Goal: Task Accomplishment & Management: Use online tool/utility

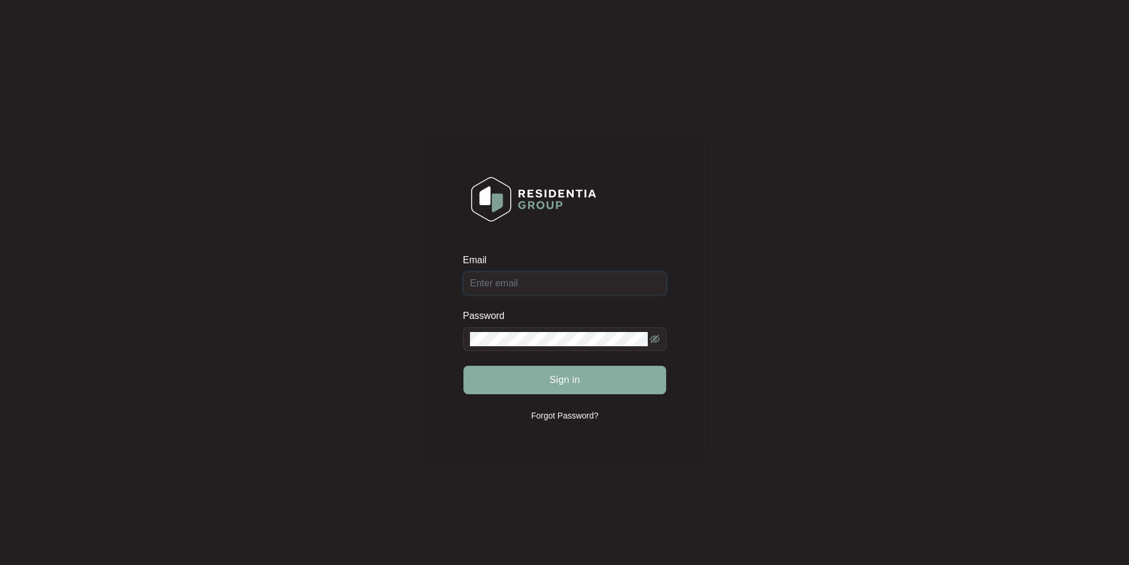
type input "[EMAIL_ADDRESS][DOMAIN_NAME]"
click at [584, 382] on button "Sign in" at bounding box center [564, 380] width 203 height 28
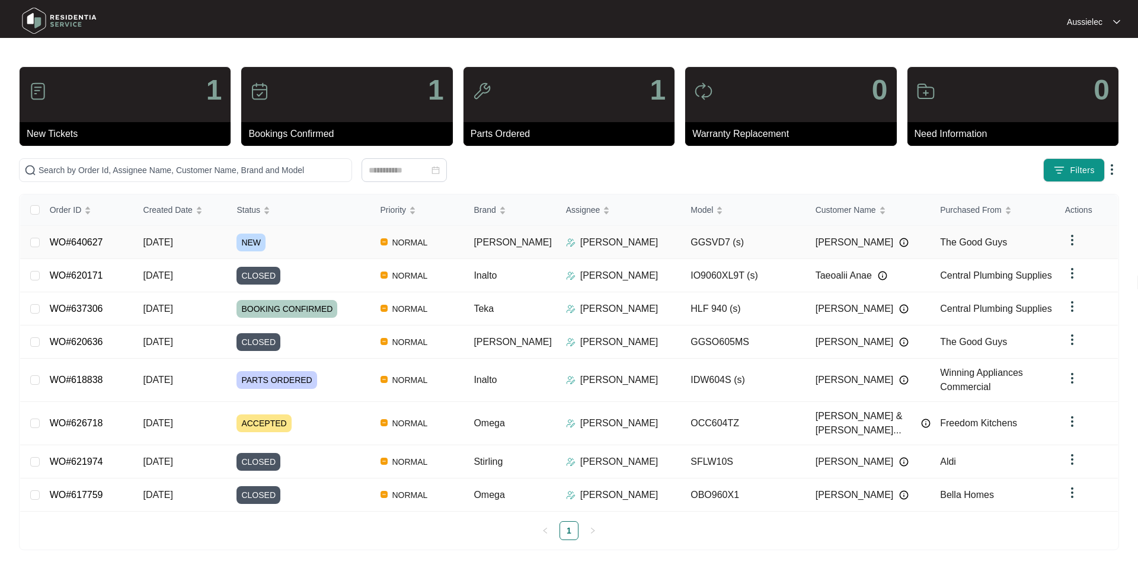
click at [94, 238] on link "WO#640627" at bounding box center [76, 242] width 53 height 10
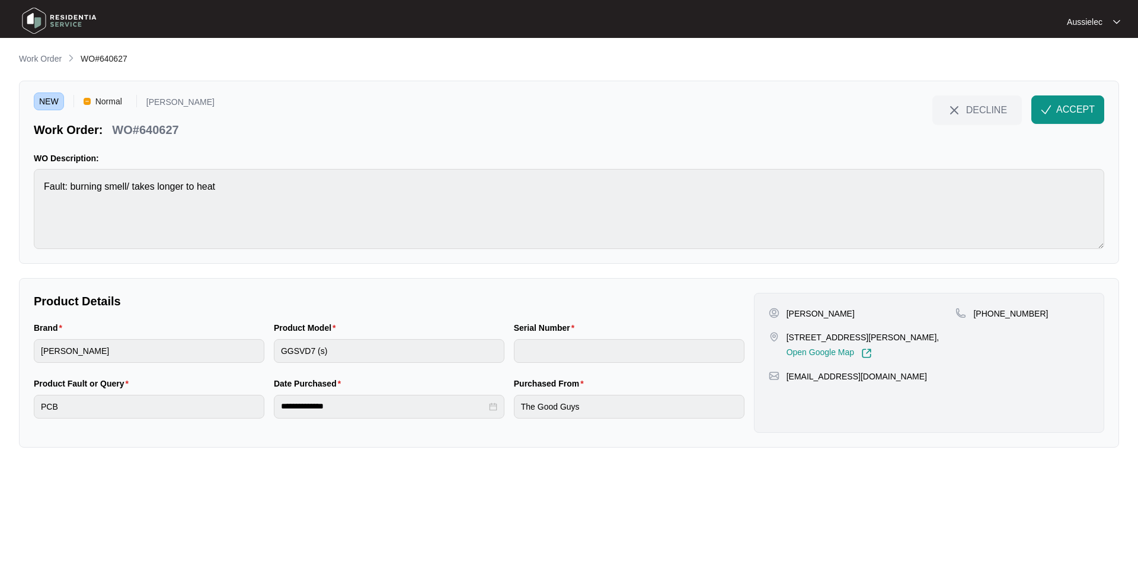
drag, startPoint x: 787, startPoint y: 335, endPoint x: 917, endPoint y: 338, distance: 129.8
click at [917, 338] on div "[STREET_ADDRESS][PERSON_NAME], Open Google Map" at bounding box center [862, 344] width 187 height 27
click at [801, 312] on p "[PERSON_NAME]" at bounding box center [820, 314] width 68 height 12
copy p "[PERSON_NAME]"
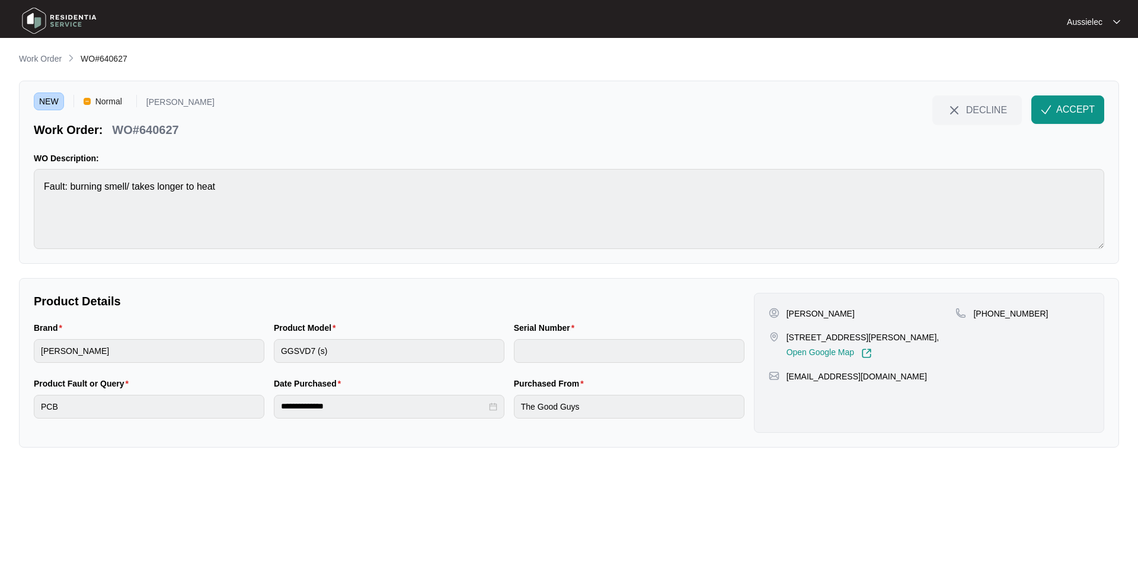
click at [843, 312] on p "[PERSON_NAME]" at bounding box center [820, 314] width 68 height 12
copy p "[PERSON_NAME]"
drag, startPoint x: 991, startPoint y: 314, endPoint x: 1046, endPoint y: 317, distance: 54.6
click at [1046, 317] on div "[PHONE_NUMBER]" at bounding box center [1022, 314] width 134 height 12
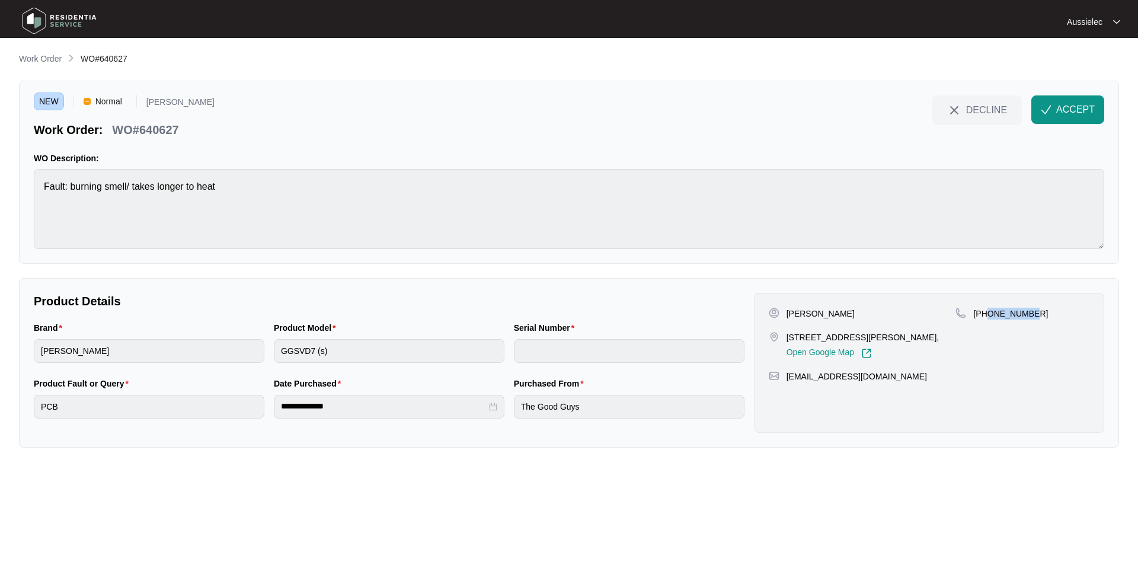
copy p "468401592"
drag, startPoint x: 787, startPoint y: 376, endPoint x: 907, endPoint y: 376, distance: 119.7
click at [907, 376] on div "[EMAIL_ADDRESS][DOMAIN_NAME]" at bounding box center [929, 376] width 321 height 12
copy p "[EMAIL_ADDRESS][DOMAIN_NAME]"
drag, startPoint x: 34, startPoint y: 327, endPoint x: 57, endPoint y: 327, distance: 23.7
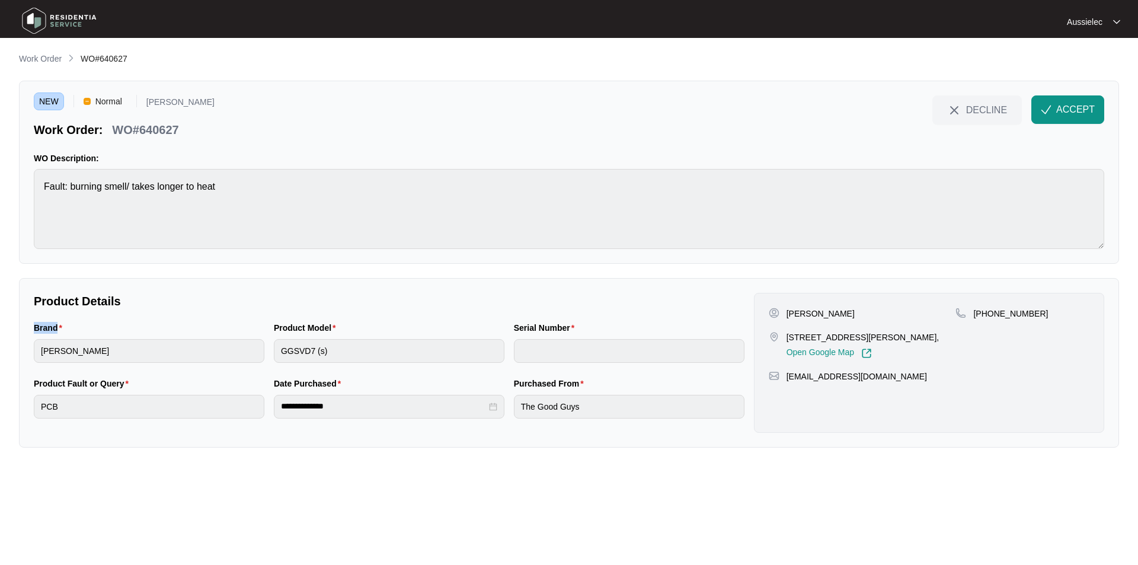
click at [57, 327] on label "Brand" at bounding box center [50, 328] width 33 height 12
copy label "Brand"
click at [23, 350] on div "**********" at bounding box center [569, 362] width 1100 height 169
drag, startPoint x: 334, startPoint y: 329, endPoint x: 268, endPoint y: 329, distance: 65.8
click at [268, 329] on div "Brand [PERSON_NAME] Product Model GGSVD7 (s) Serial Number" at bounding box center [389, 349] width 720 height 56
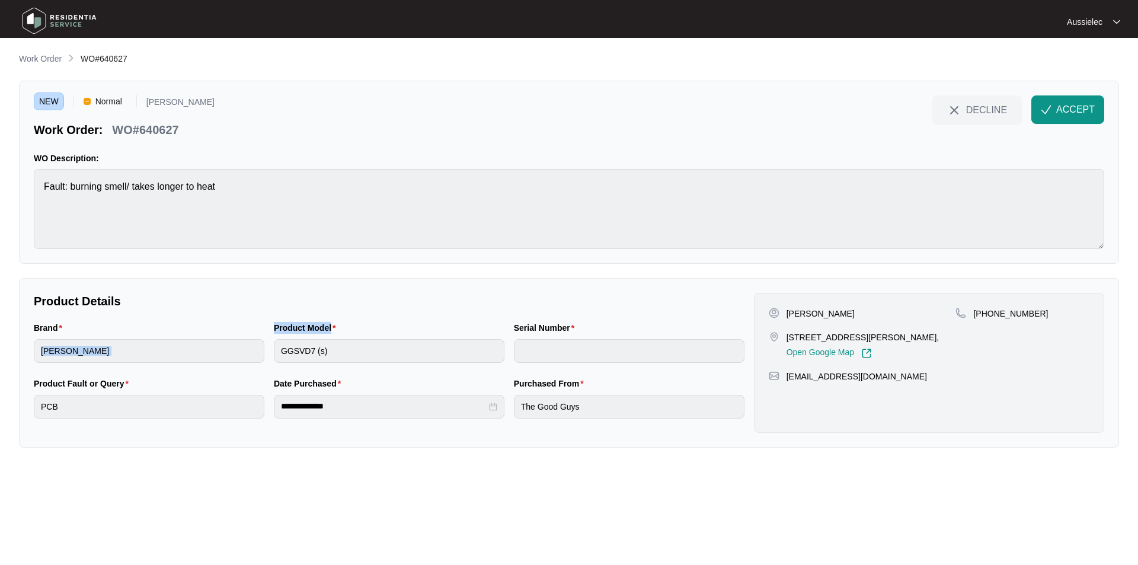
copy div "Product Model"
click at [267, 352] on div "Brand [PERSON_NAME] Product Model GGSVD7 (s) Serial Number" at bounding box center [389, 349] width 720 height 56
drag, startPoint x: 28, startPoint y: 382, endPoint x: 119, endPoint y: 383, distance: 90.7
click at [119, 383] on div "**********" at bounding box center [569, 362] width 1100 height 169
copy label "Product Fault or Query"
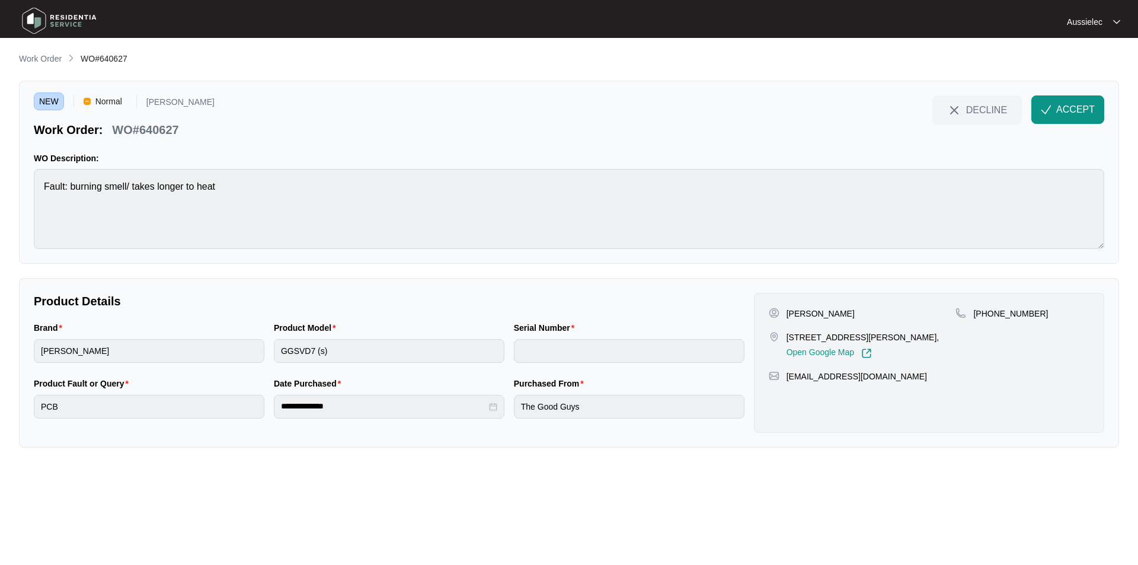
click at [17, 409] on main "**********" at bounding box center [569, 282] width 1138 height 565
drag, startPoint x: 270, startPoint y: 381, endPoint x: 341, endPoint y: 379, distance: 71.1
click at [341, 379] on div "**********" at bounding box center [389, 405] width 240 height 56
copy label "Date Purchased"
click at [279, 408] on div "**********" at bounding box center [389, 407] width 231 height 24
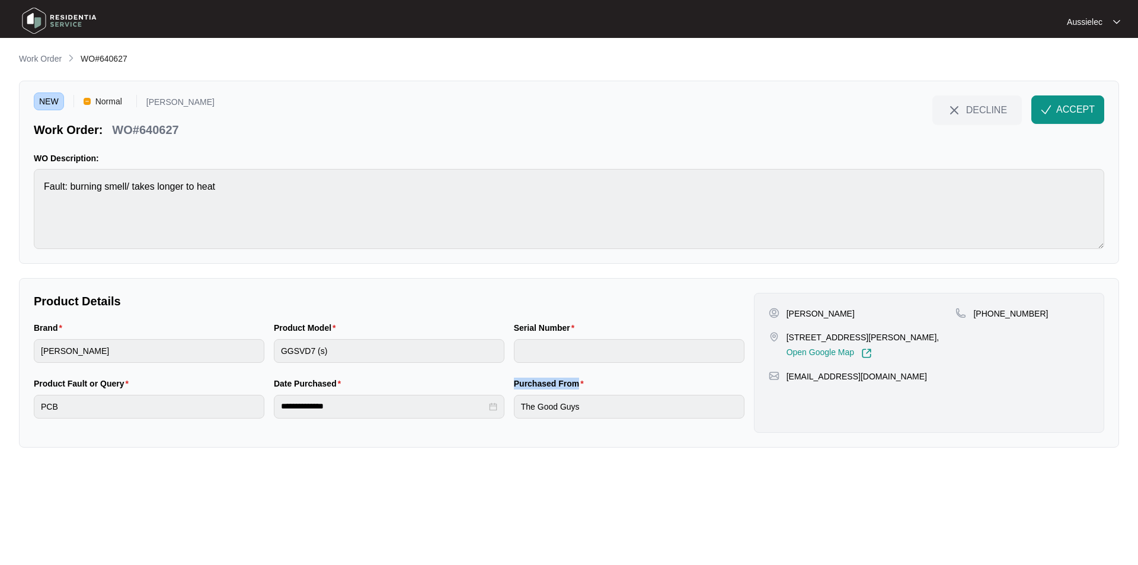
drag, startPoint x: 514, startPoint y: 383, endPoint x: 572, endPoint y: 379, distance: 58.9
click at [572, 379] on label "Purchased From" at bounding box center [551, 383] width 75 height 12
copy label "Purchased From"
click at [1074, 110] on span "ACCEPT" at bounding box center [1075, 110] width 39 height 14
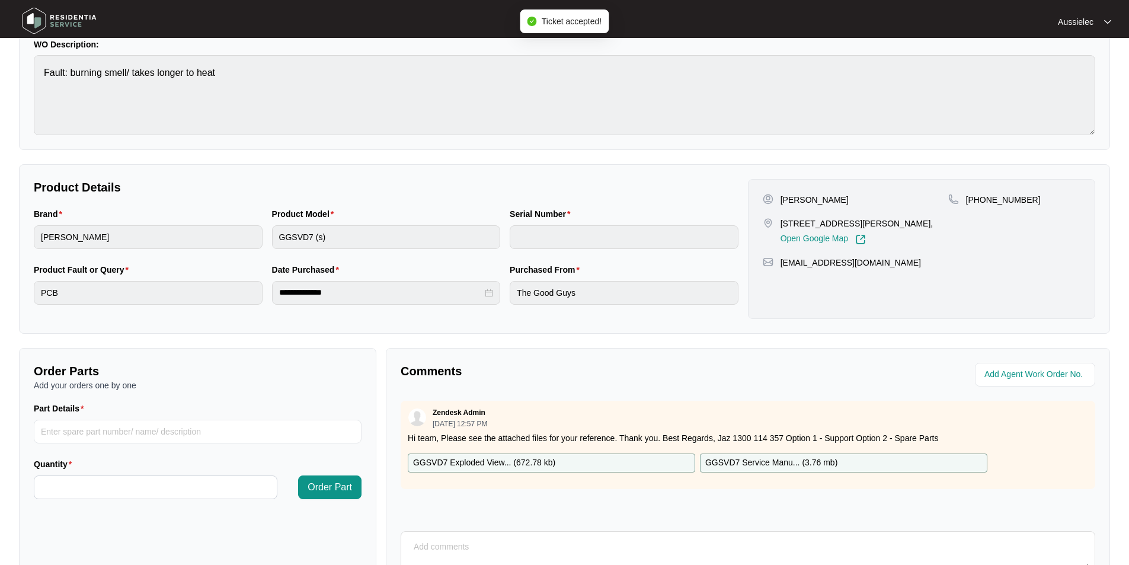
scroll to position [222, 0]
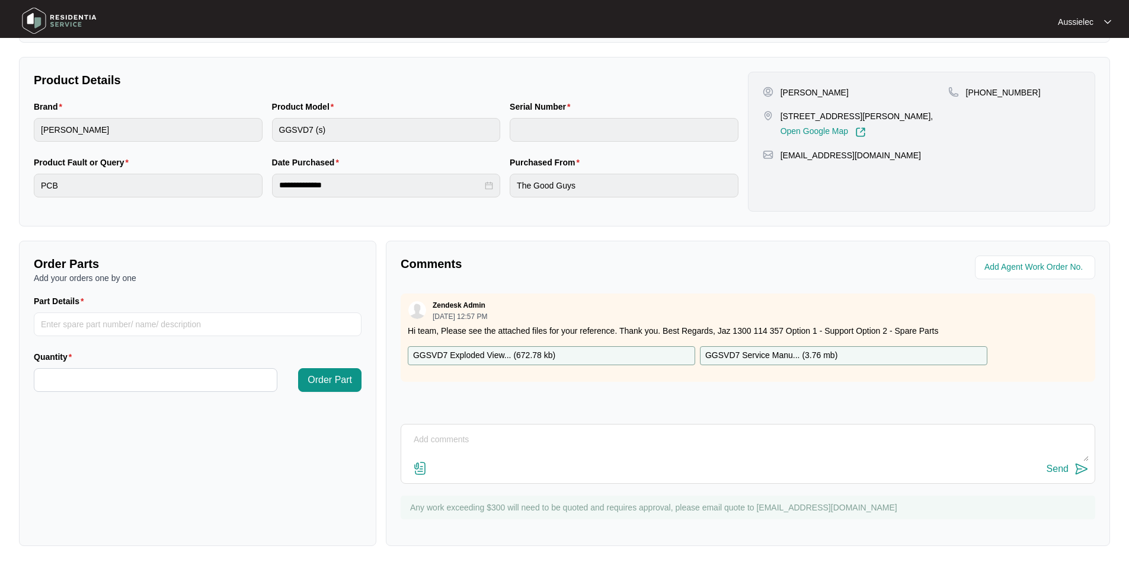
click at [647, 355] on div "GGSVD7 Exploded View... ( 672.78 kb )" at bounding box center [551, 355] width 287 height 19
click at [962, 353] on div "GGSVD7 Service Manu... ( 3.76 mb )" at bounding box center [843, 355] width 287 height 19
